Goal: Navigation & Orientation: Find specific page/section

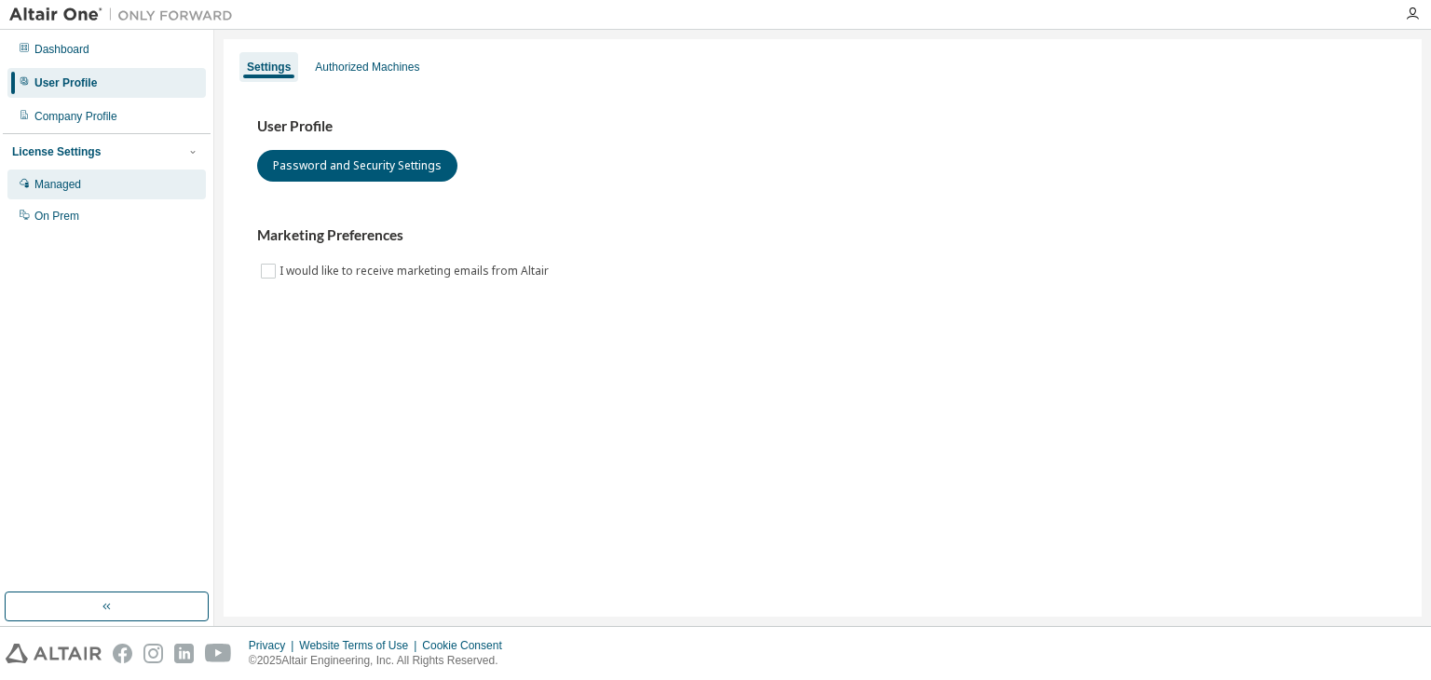
click at [71, 178] on div "Managed" at bounding box center [57, 184] width 47 height 15
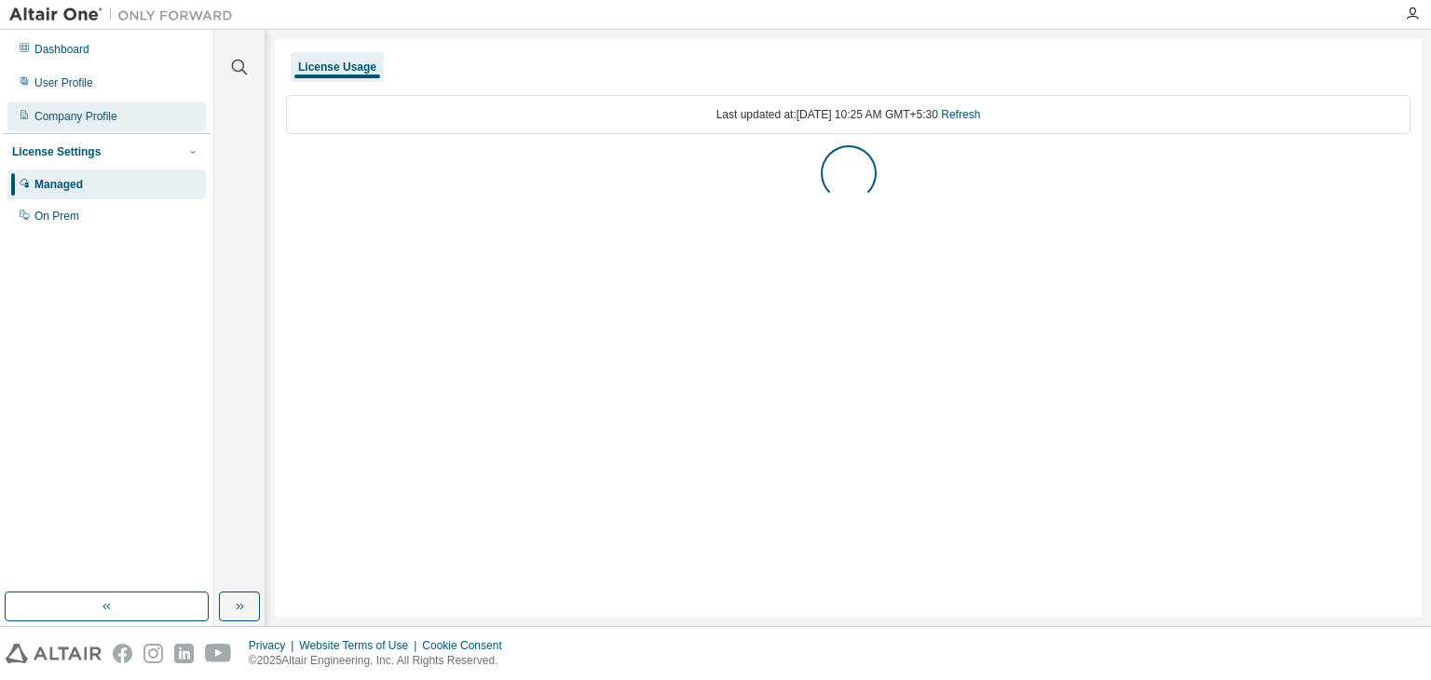
click at [84, 106] on div "Company Profile" at bounding box center [106, 117] width 198 height 30
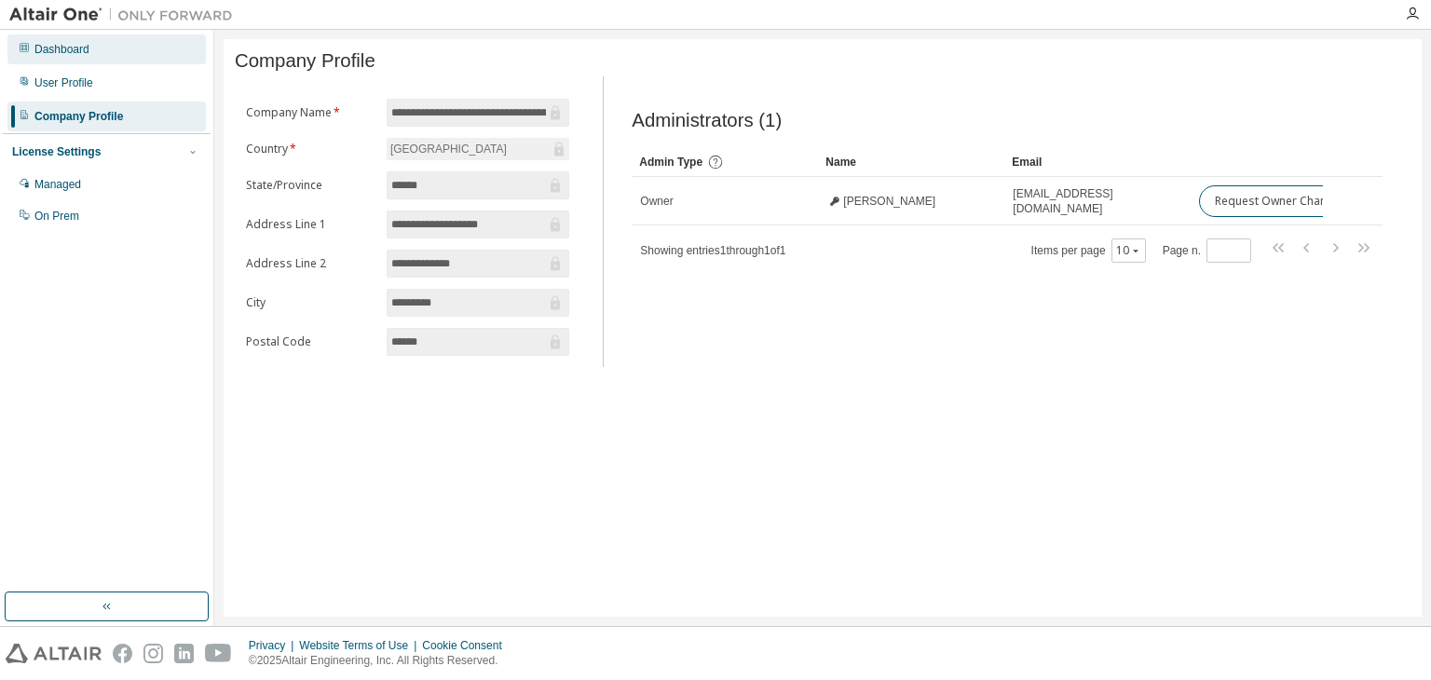
click at [78, 53] on div "Dashboard" at bounding box center [61, 49] width 55 height 15
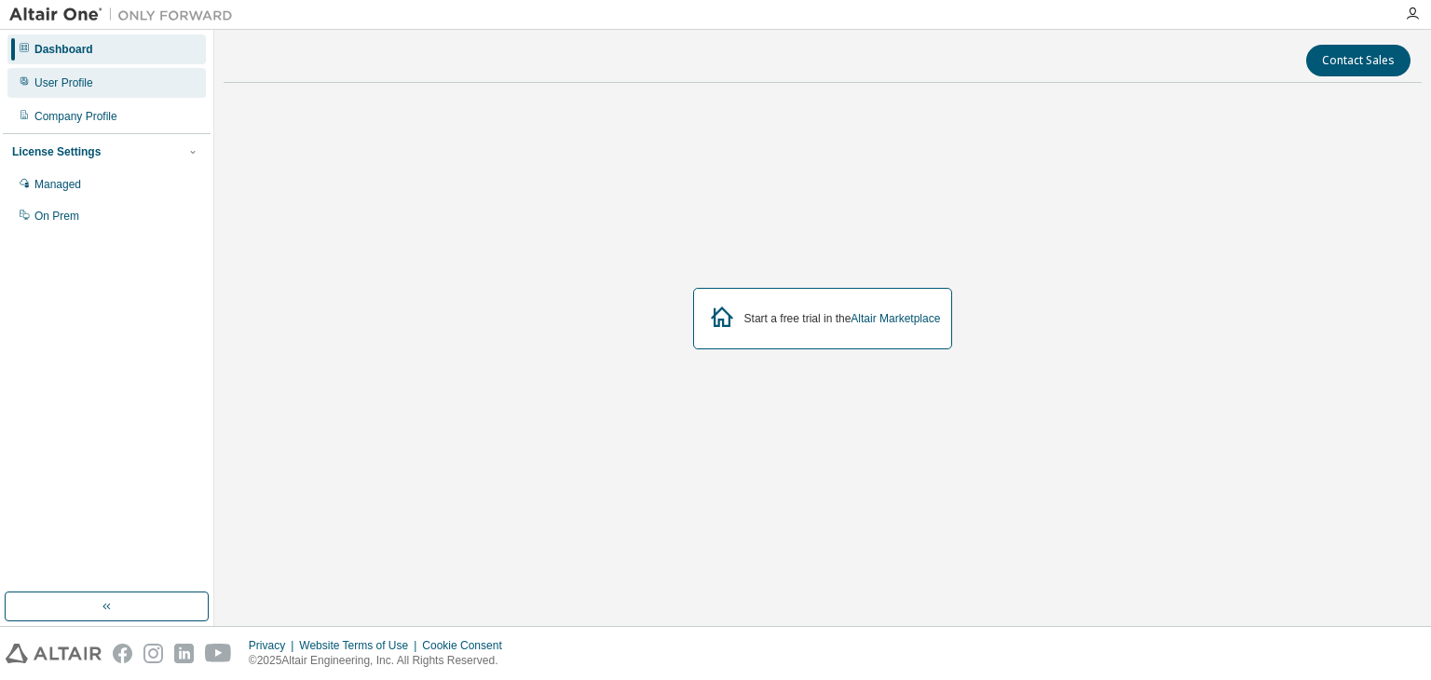
click at [83, 86] on div "User Profile" at bounding box center [63, 82] width 59 height 15
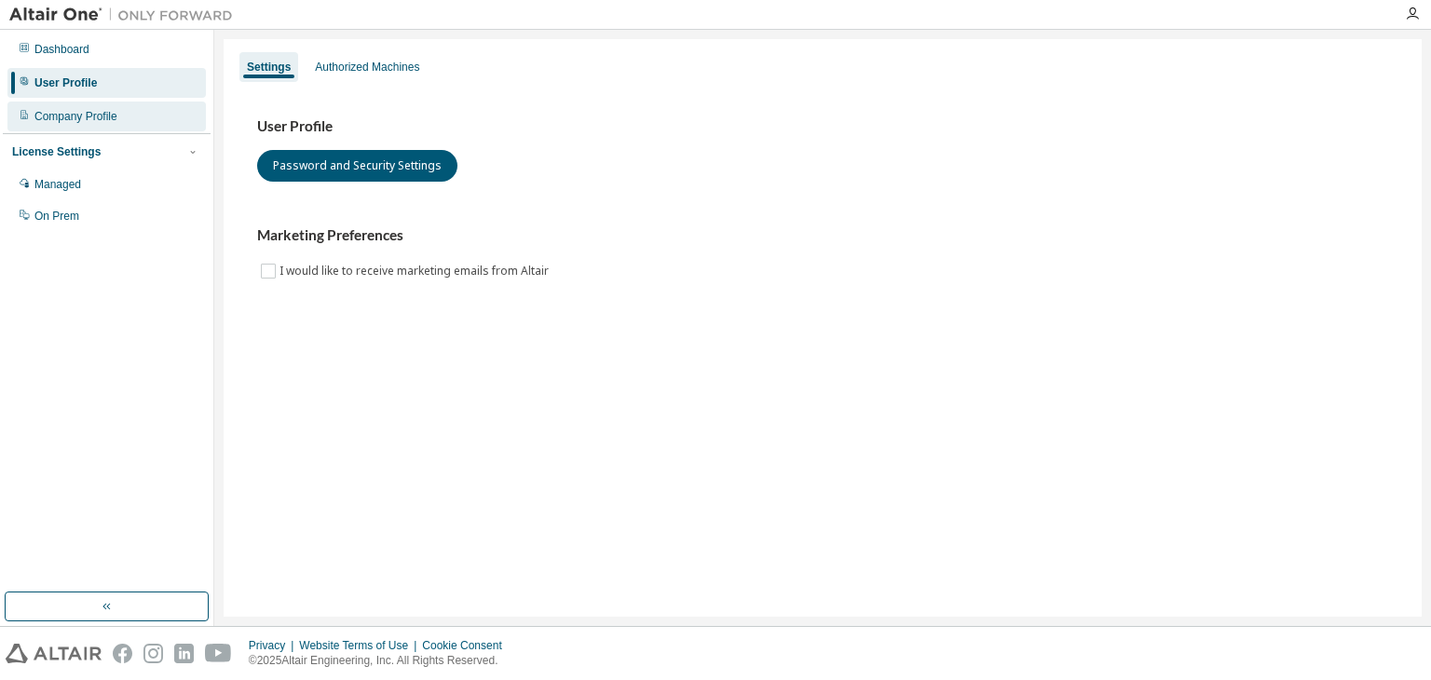
click at [93, 115] on div "Company Profile" at bounding box center [75, 116] width 83 height 15
